Goal: Check status: Check status

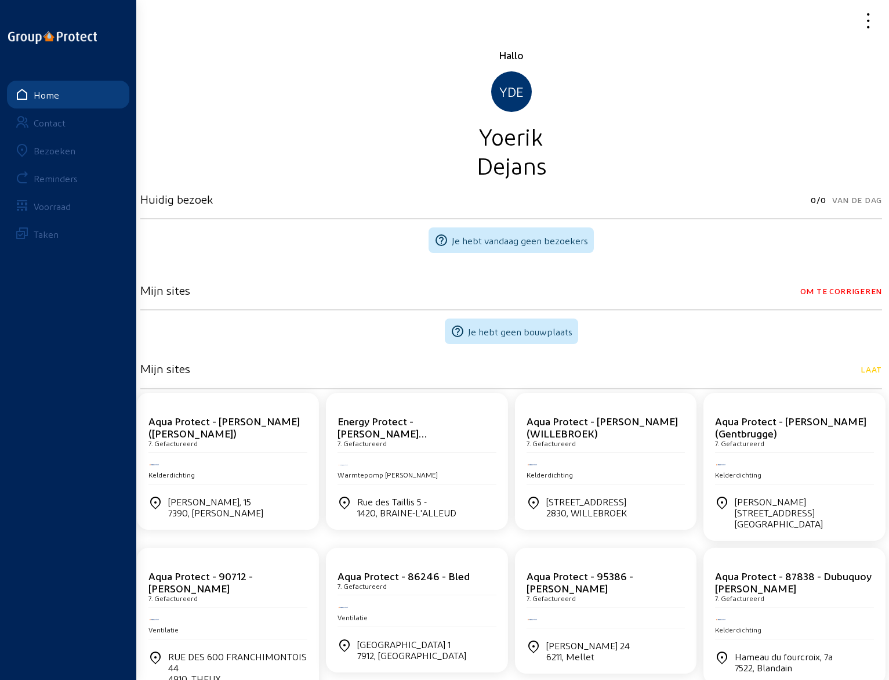
click at [64, 154] on div "Bezoeken" at bounding box center [55, 150] width 42 height 11
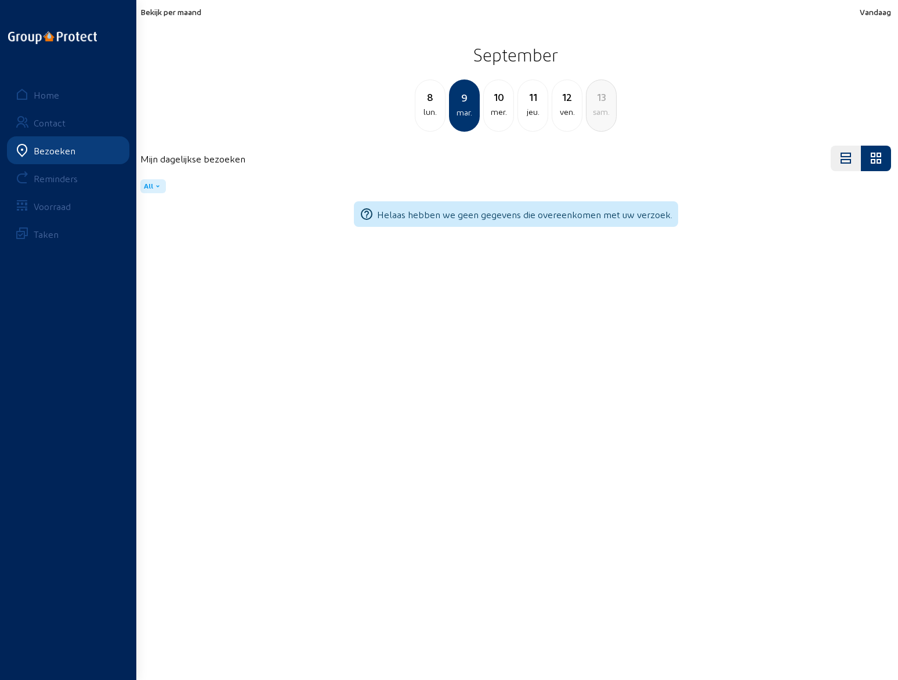
click at [527, 100] on div "11" at bounding box center [533, 97] width 30 height 16
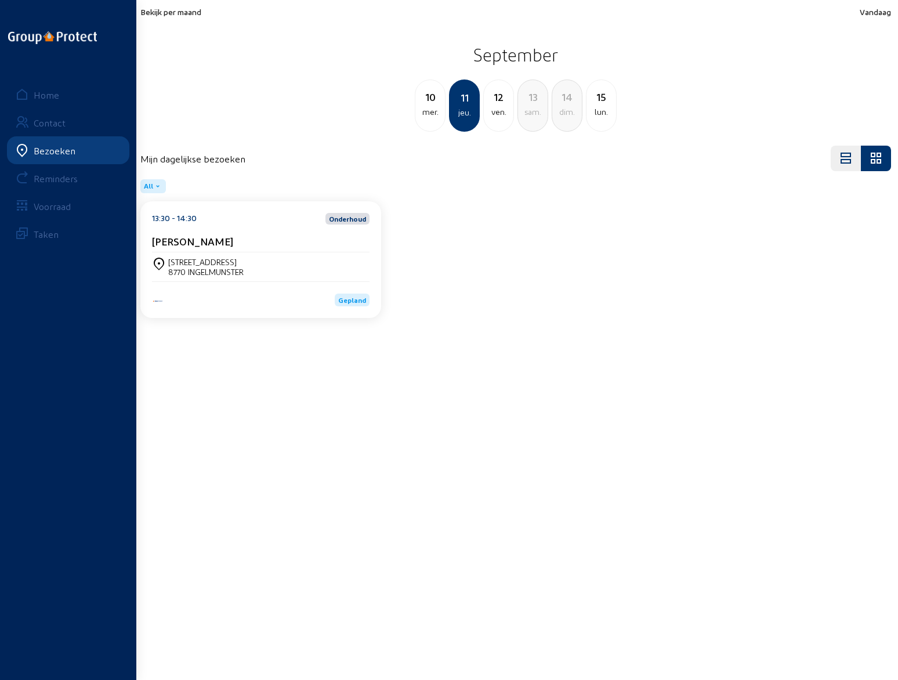
click at [194, 237] on cam-card-title "[PERSON_NAME]" at bounding box center [192, 241] width 81 height 12
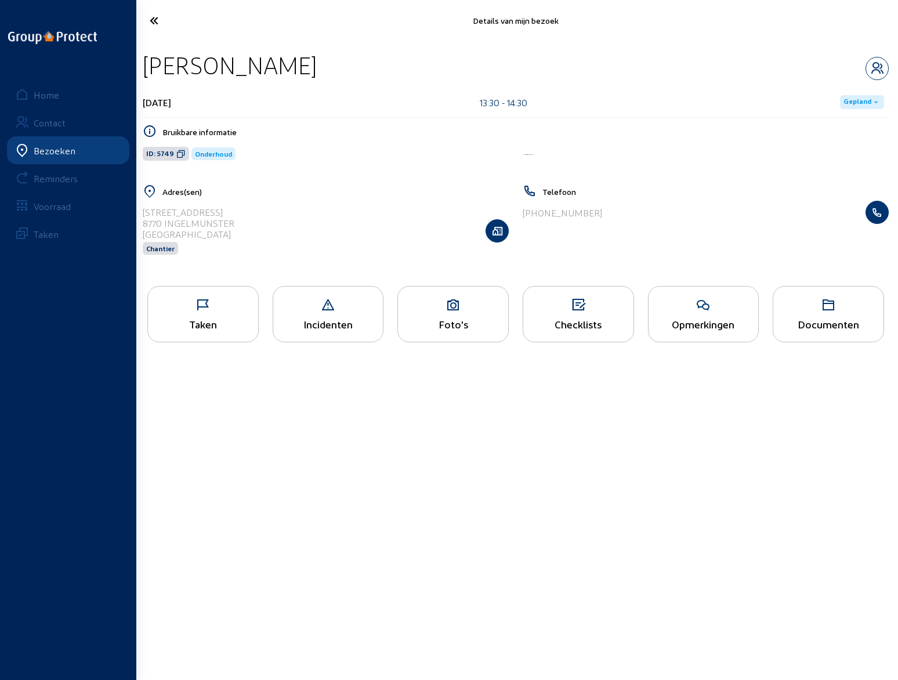
click at [211, 311] on icon at bounding box center [203, 305] width 110 height 14
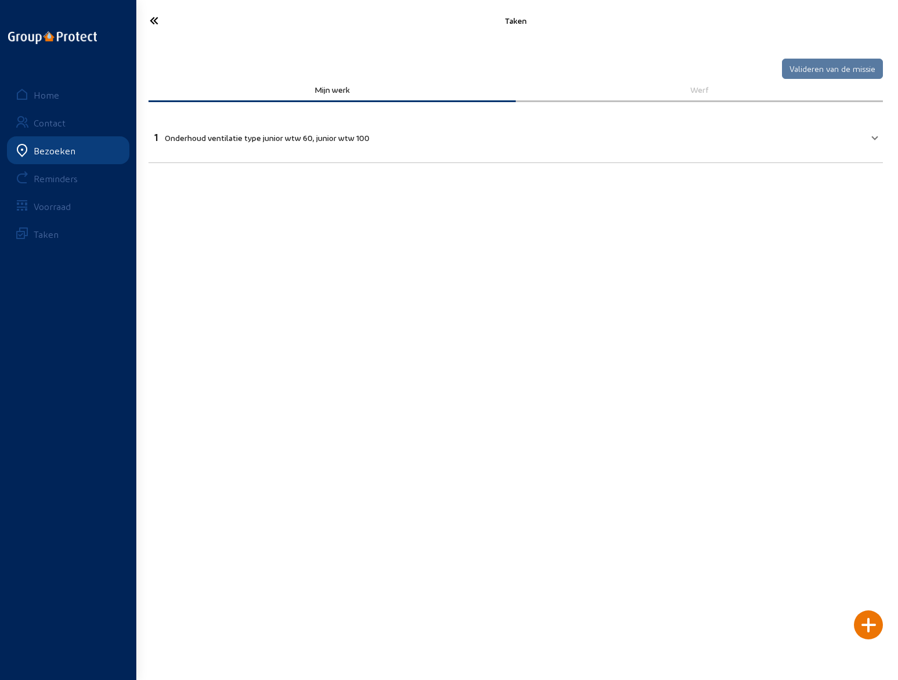
click at [153, 18] on icon at bounding box center [197, 20] width 107 height 20
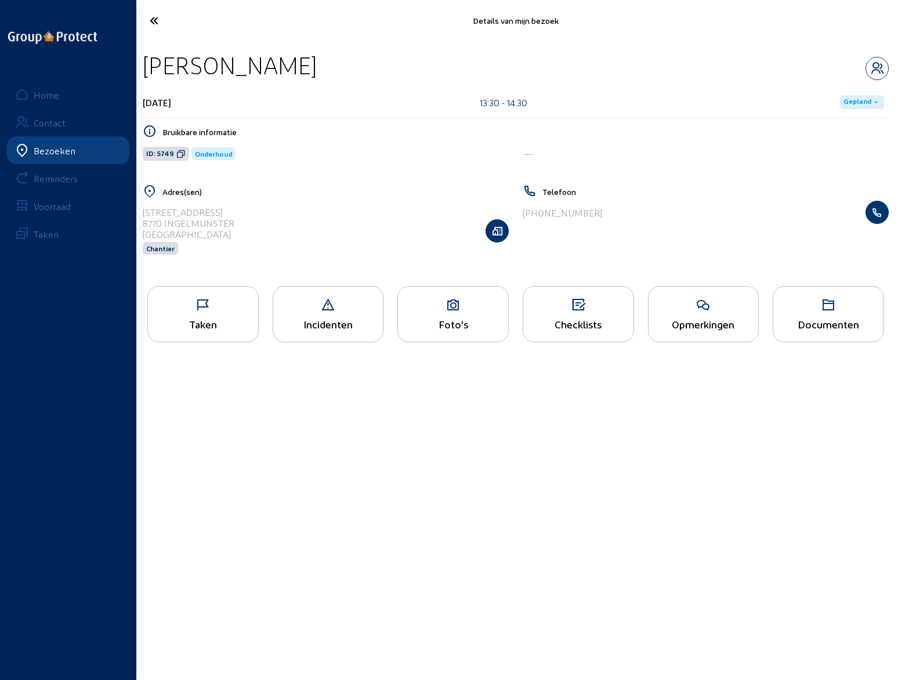
click at [154, 19] on icon at bounding box center [197, 20] width 107 height 20
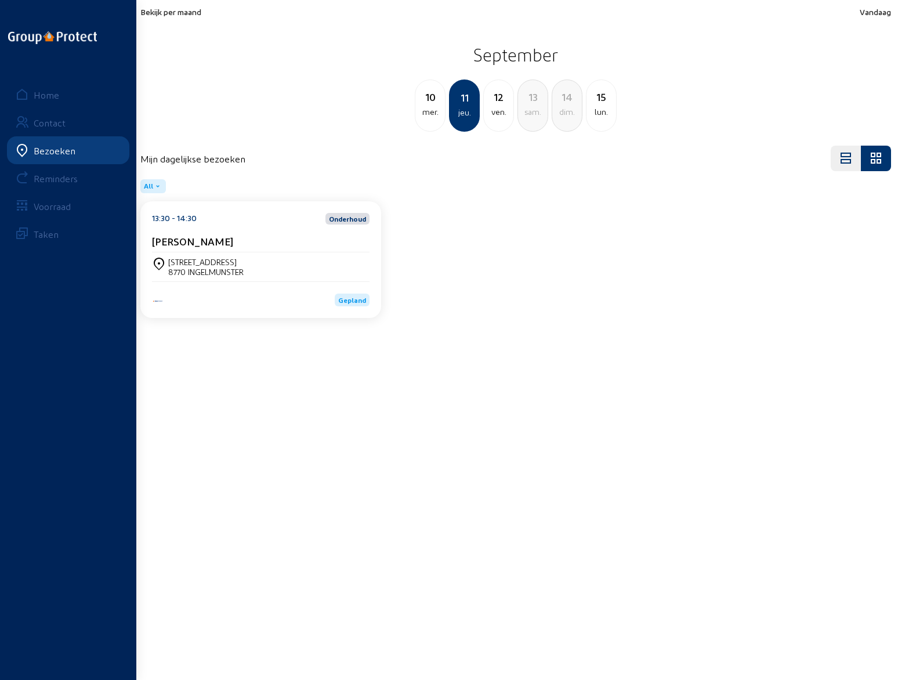
click at [498, 103] on div "12" at bounding box center [499, 97] width 30 height 16
click at [187, 240] on cam-card-title "[PERSON_NAME]" at bounding box center [192, 241] width 81 height 12
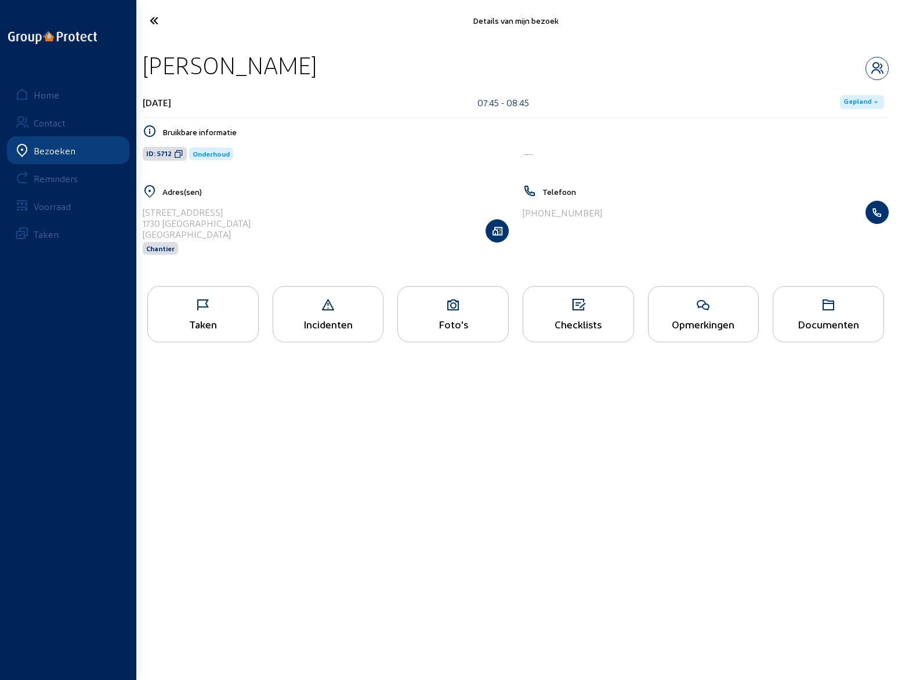
click at [214, 321] on div "Taken" at bounding box center [203, 324] width 110 height 12
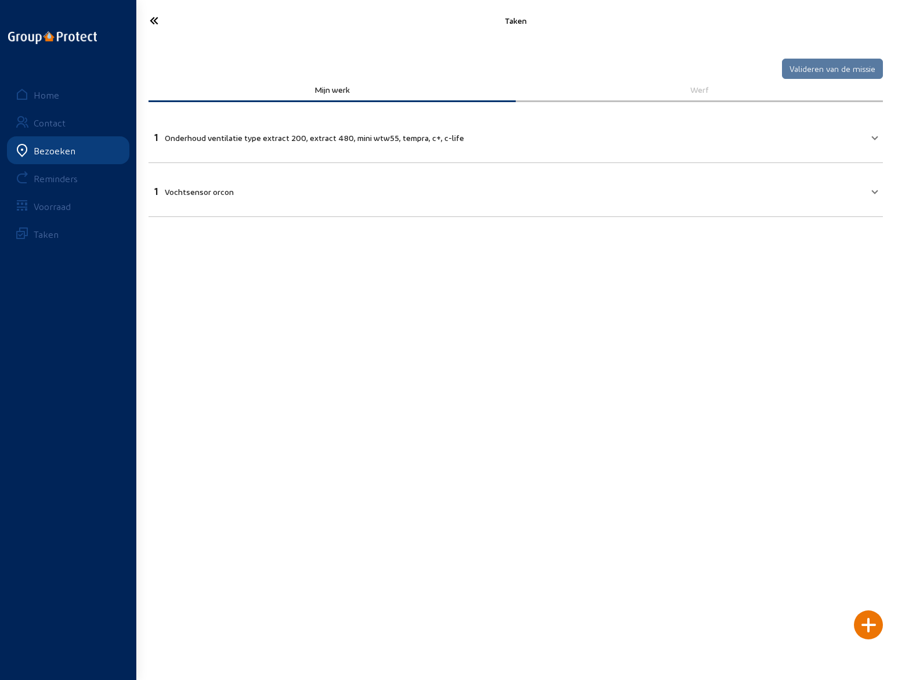
click at [153, 21] on icon at bounding box center [197, 20] width 107 height 20
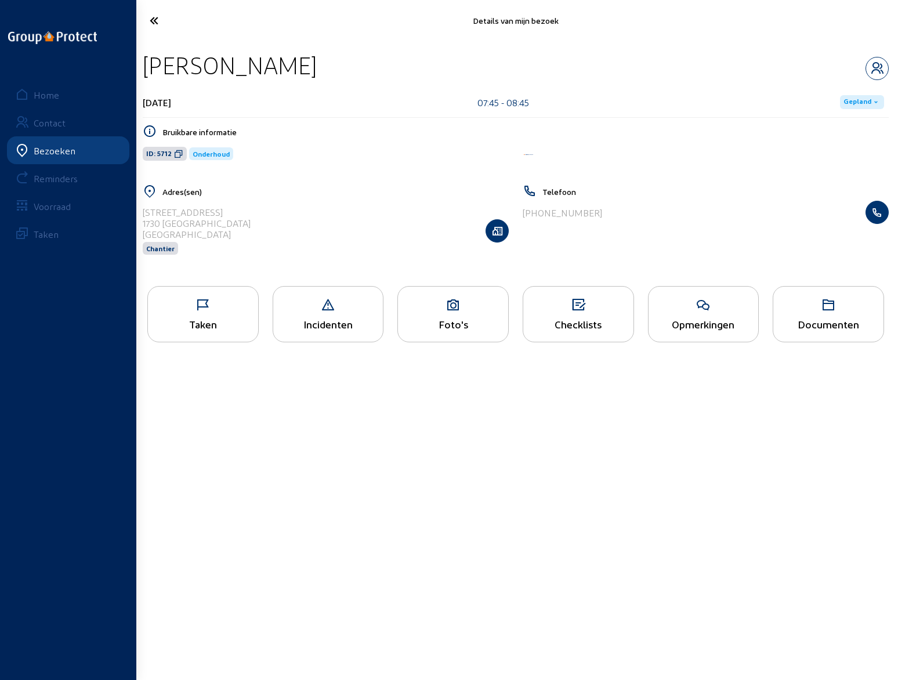
click at [684, 317] on div "Opmerkingen" at bounding box center [703, 314] width 111 height 56
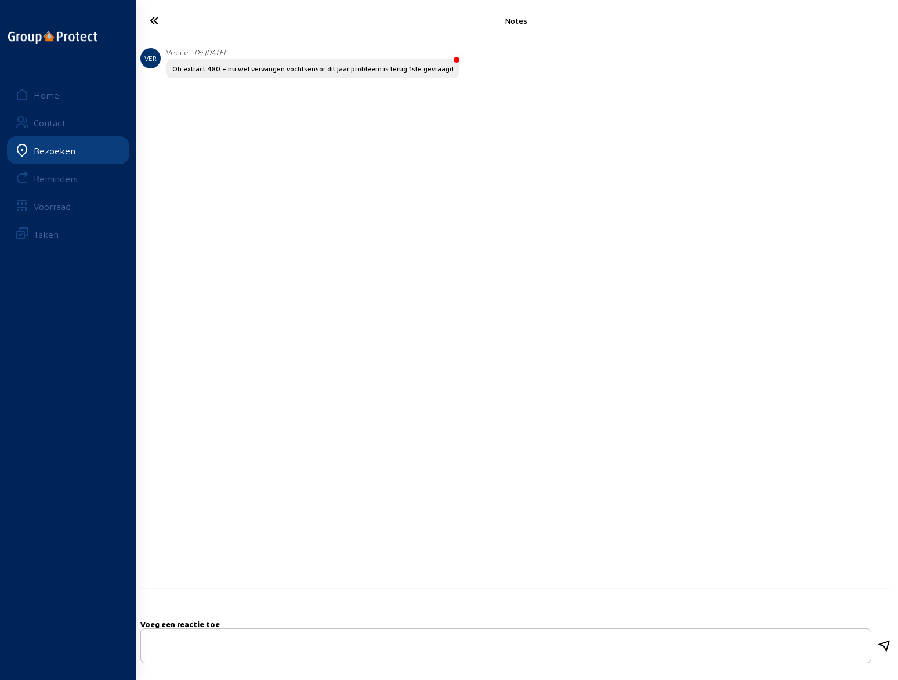
click at [154, 23] on icon at bounding box center [197, 20] width 107 height 20
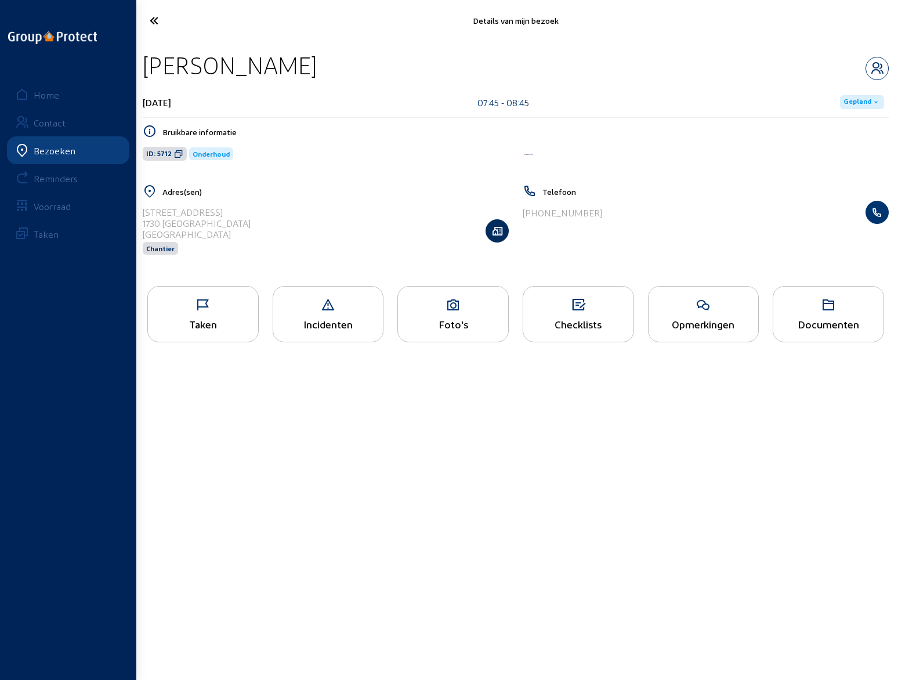
click at [498, 230] on icon "button" at bounding box center [497, 231] width 22 height 12
click at [154, 21] on icon at bounding box center [197, 20] width 107 height 20
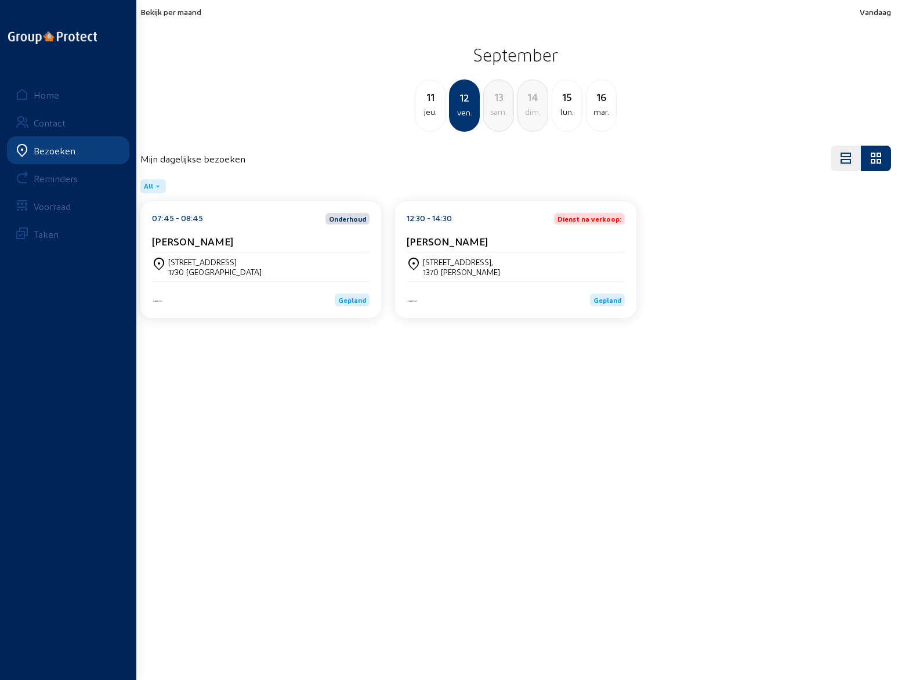
click at [171, 12] on span "Bekijk per maand" at bounding box center [170, 12] width 61 height 10
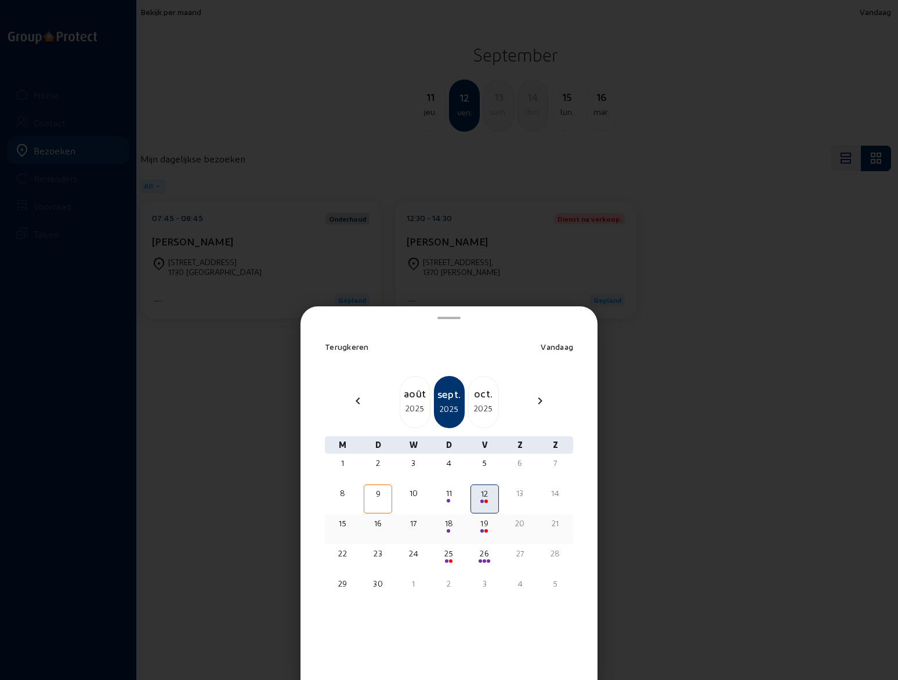
click at [447, 529] on span at bounding box center [448, 530] width 3 height 3
